Goal: Task Accomplishment & Management: Manage account settings

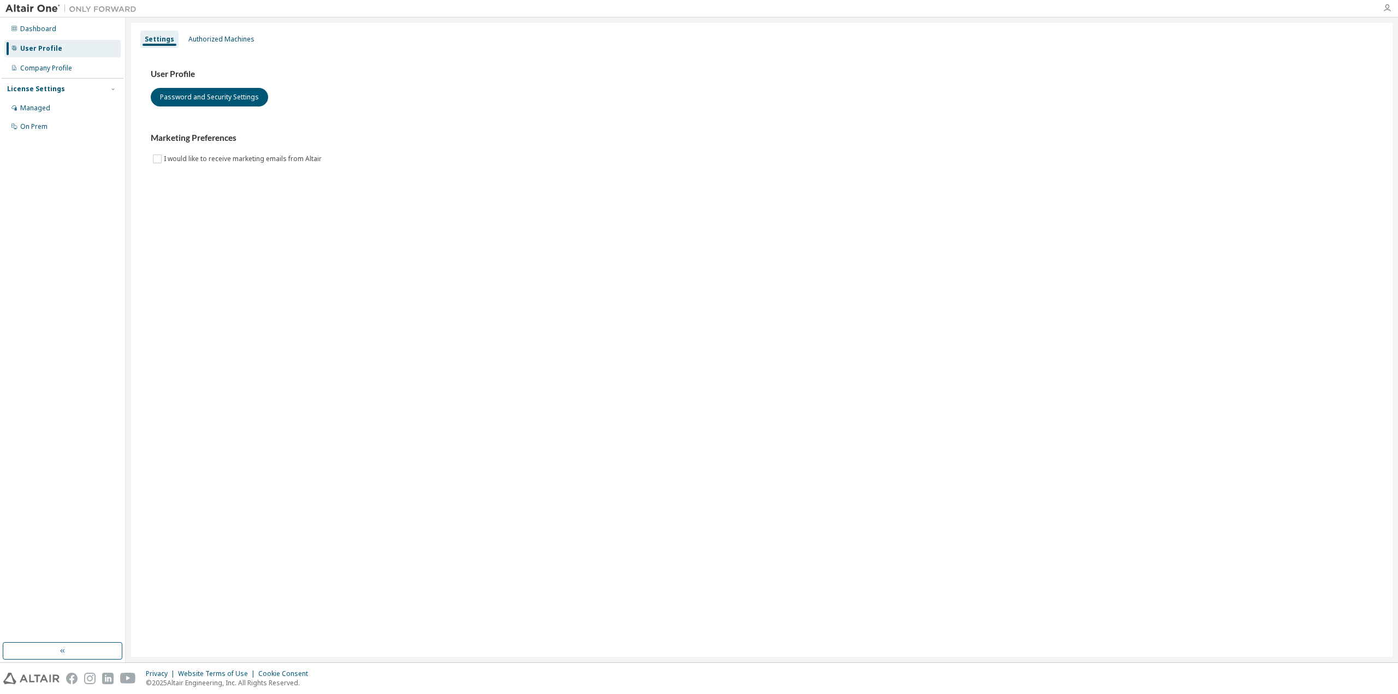
click at [1385, 6] on icon "button" at bounding box center [1387, 8] width 9 height 9
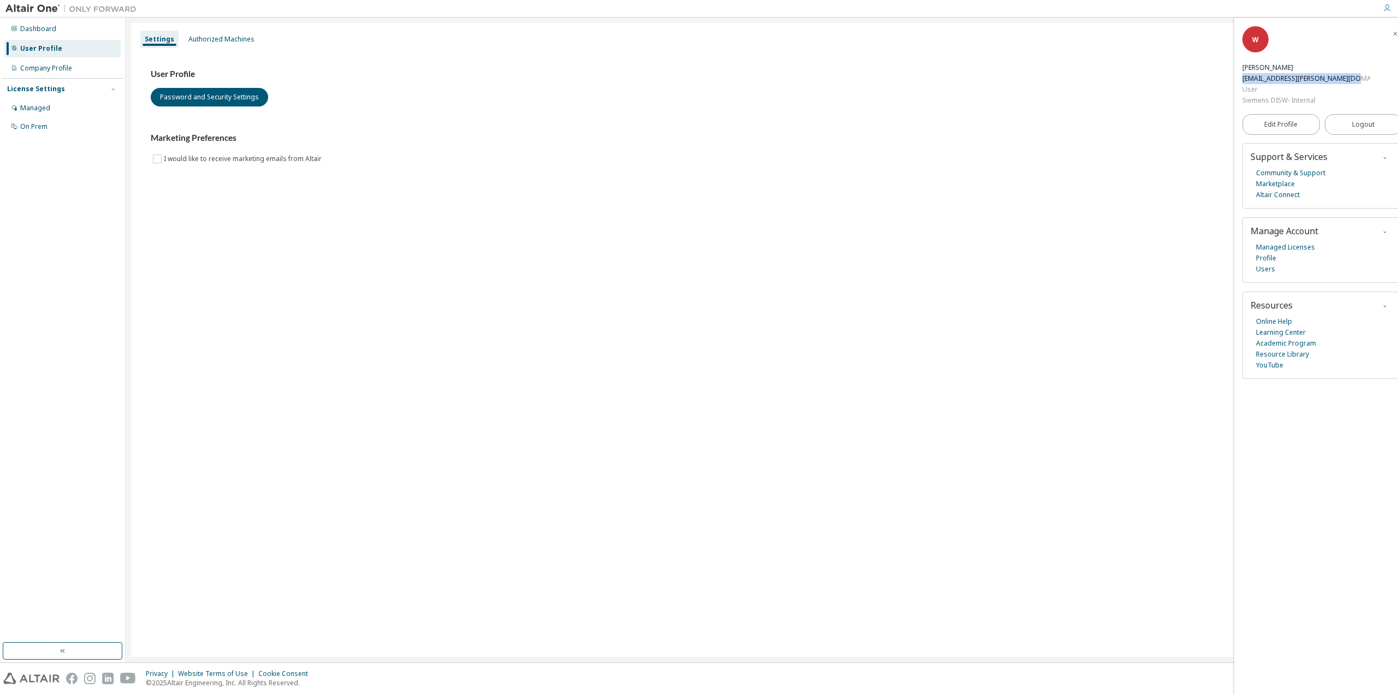
drag, startPoint x: 1245, startPoint y: 79, endPoint x: 1356, endPoint y: 78, distance: 111.4
click at [1356, 78] on div "wouter.vandermeulen@siemens.com" at bounding box center [1306, 78] width 128 height 11
